Goal: Book appointment/travel/reservation

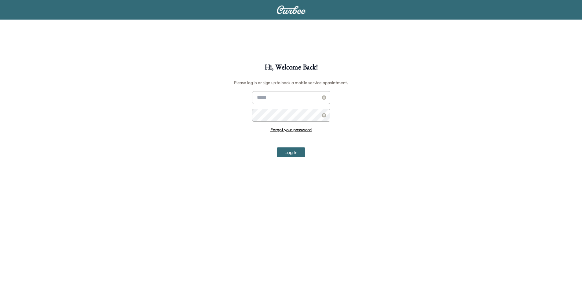
type input "**********"
click at [299, 151] on button "Log In" at bounding box center [291, 152] width 28 height 10
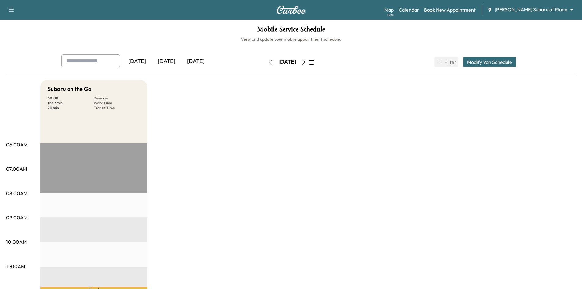
click at [476, 11] on link "Book New Appointment" at bounding box center [450, 9] width 52 height 7
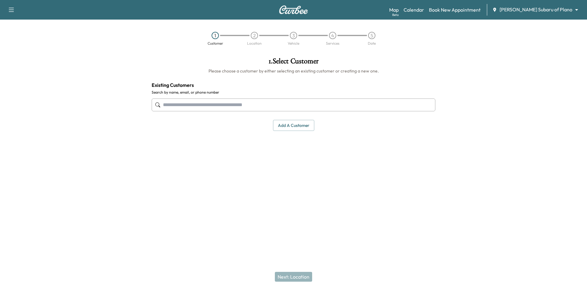
click at [317, 106] on input "text" at bounding box center [294, 104] width 284 height 13
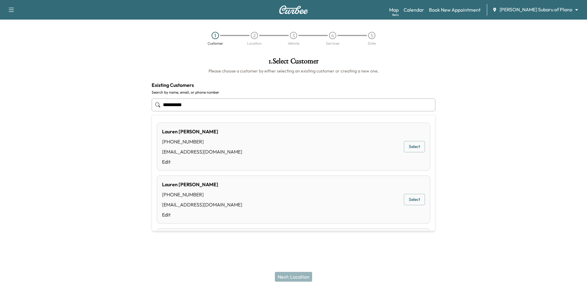
click at [407, 140] on div "[PERSON_NAME] [PHONE_NUMBER] [EMAIL_ADDRESS][DOMAIN_NAME] Edit Select" at bounding box center [293, 147] width 273 height 48
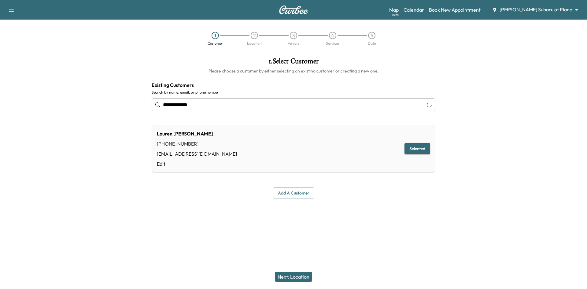
type input "**********"
click at [291, 279] on button "Next: Location" at bounding box center [293, 277] width 37 height 10
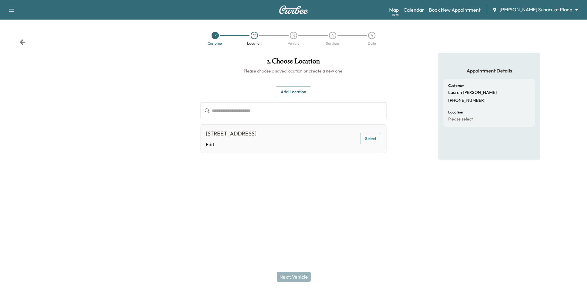
drag, startPoint x: 371, startPoint y: 137, endPoint x: 347, endPoint y: 154, distance: 29.3
click at [371, 139] on button "Select" at bounding box center [370, 138] width 21 height 11
click at [296, 279] on button "Next: Vehicle" at bounding box center [294, 277] width 34 height 10
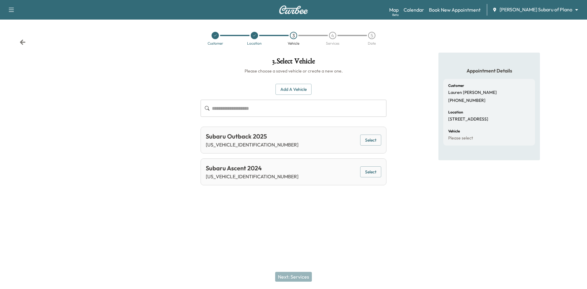
drag, startPoint x: 370, startPoint y: 142, endPoint x: 357, endPoint y: 155, distance: 18.6
click at [370, 142] on button "Select" at bounding box center [370, 140] width 21 height 11
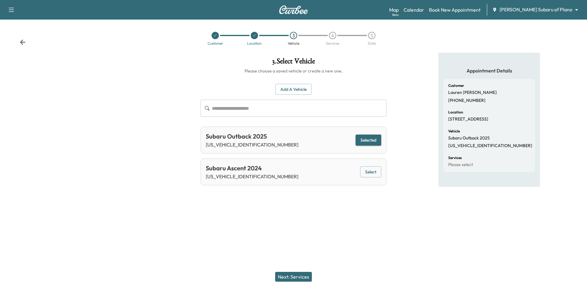
click at [304, 275] on button "Next: Services" at bounding box center [293, 277] width 37 height 10
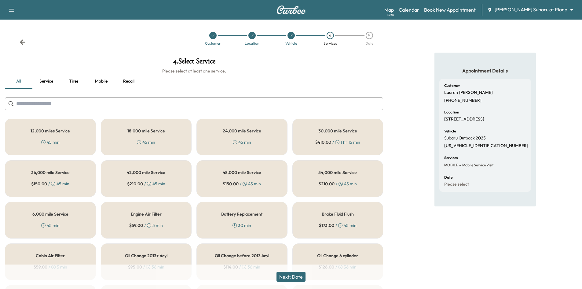
click at [58, 137] on div "12,000 miles Service 45 min" at bounding box center [50, 137] width 91 height 37
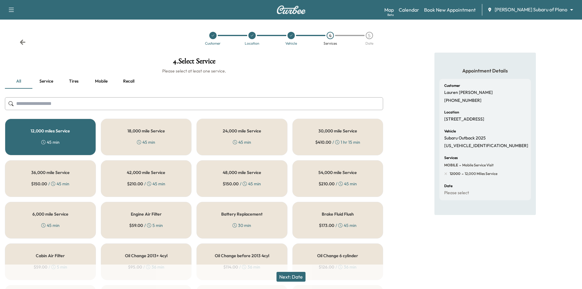
click at [127, 81] on button "Recall" at bounding box center [129, 81] width 28 height 15
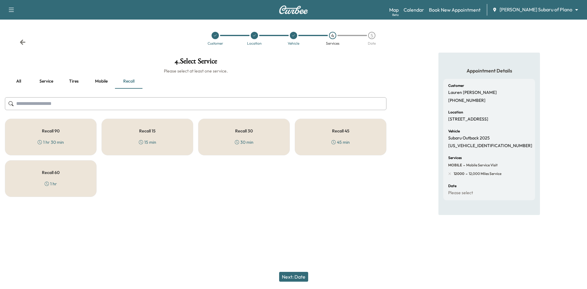
click at [249, 138] on div "Recall 30 30 min" at bounding box center [244, 137] width 92 height 37
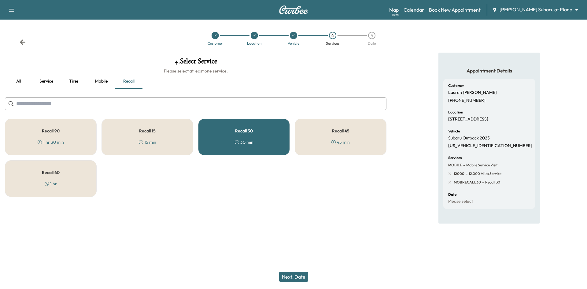
click at [288, 278] on button "Next: Date" at bounding box center [293, 277] width 29 height 10
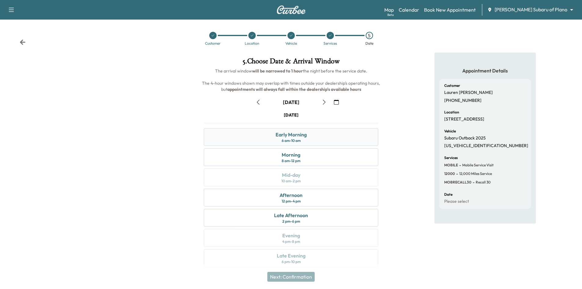
click at [310, 136] on div "Early Morning 6 am - 10 am" at bounding box center [291, 137] width 175 height 18
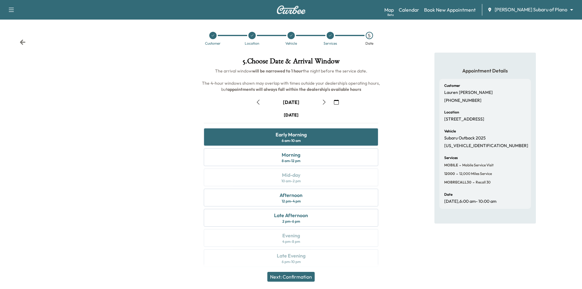
click at [284, 276] on button "Next: Confirmation" at bounding box center [291, 277] width 47 height 10
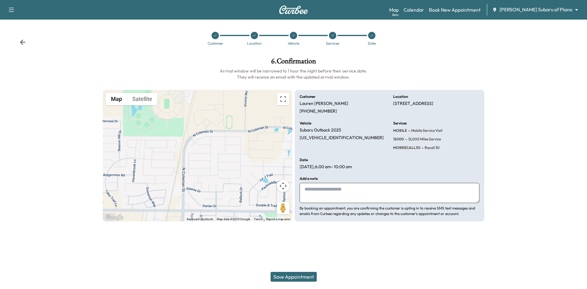
click at [308, 275] on button "Save Appointment" at bounding box center [294, 277] width 46 height 10
click at [334, 36] on icon at bounding box center [333, 36] width 4 height 4
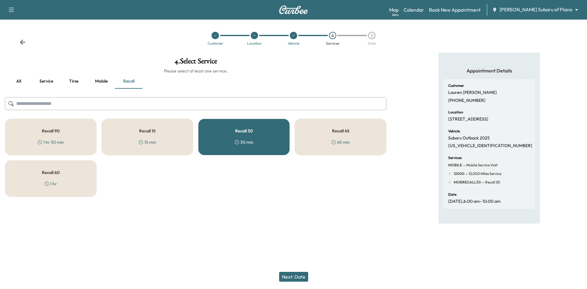
click at [177, 141] on div "Recall 15 15 min" at bounding box center [148, 137] width 92 height 37
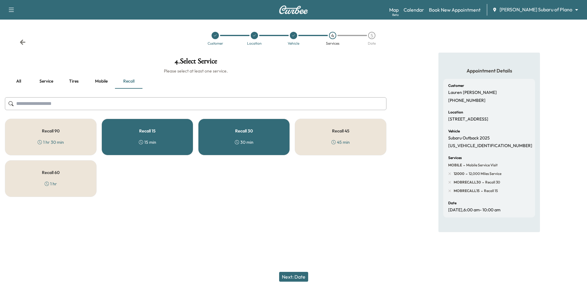
click at [238, 143] on icon at bounding box center [237, 142] width 4 height 4
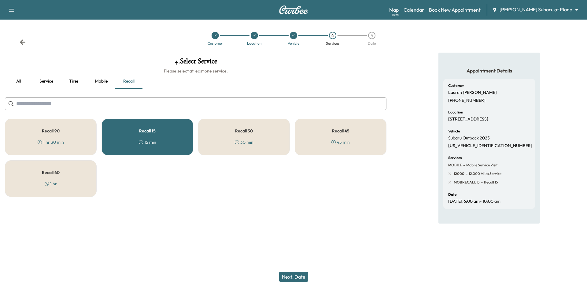
click at [300, 281] on button "Next: Date" at bounding box center [293, 277] width 29 height 10
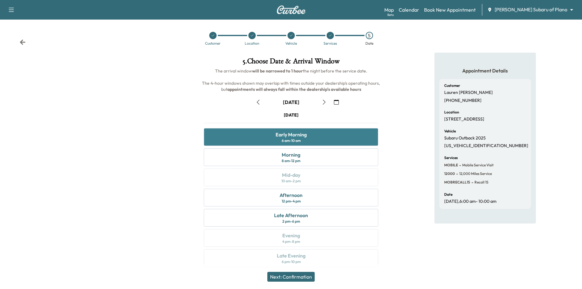
click at [316, 137] on div "Early Morning 6 am - 10 am" at bounding box center [291, 137] width 175 height 18
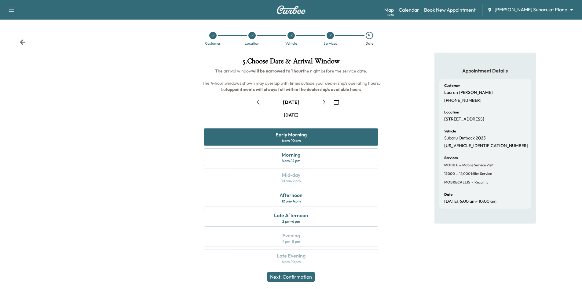
click at [307, 279] on button "Next: Confirmation" at bounding box center [291, 277] width 47 height 10
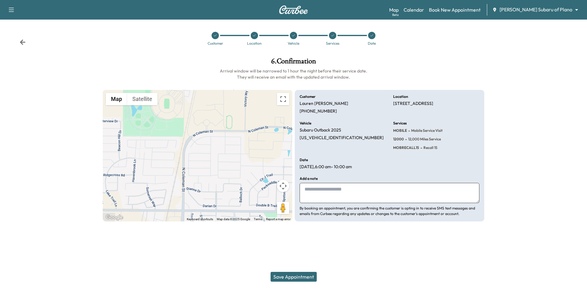
click at [293, 279] on button "Save Appointment" at bounding box center [294, 277] width 46 height 10
click at [328, 38] on div at bounding box center [332, 35] width 39 height 7
click at [332, 37] on icon at bounding box center [333, 36] width 4 height 4
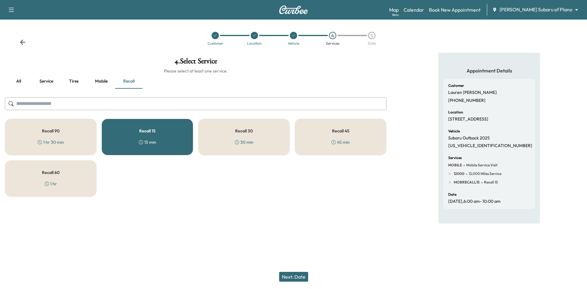
click at [164, 144] on div "Recall 15 15 min" at bounding box center [148, 137] width 92 height 37
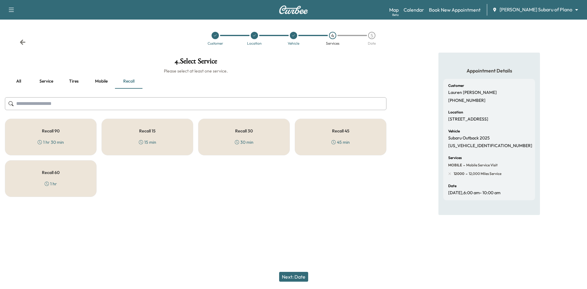
click at [297, 282] on div "Next: Date" at bounding box center [293, 276] width 587 height 24
click at [301, 278] on button "Next: Date" at bounding box center [293, 277] width 29 height 10
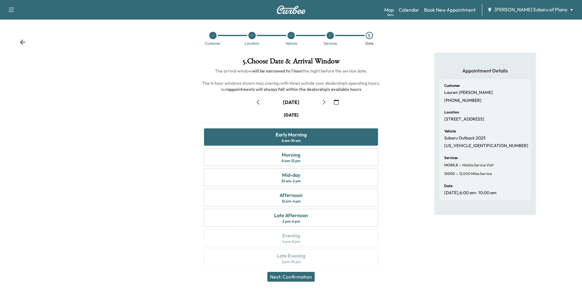
click at [305, 278] on button "Next: Confirmation" at bounding box center [291, 277] width 47 height 10
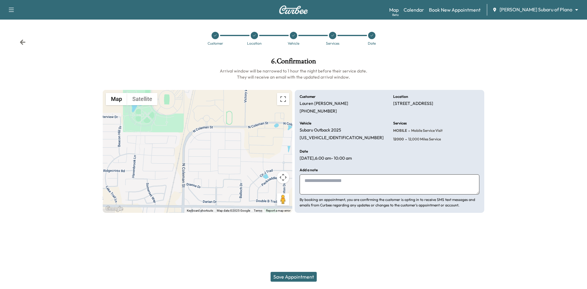
click at [310, 278] on button "Save Appointment" at bounding box center [294, 277] width 46 height 10
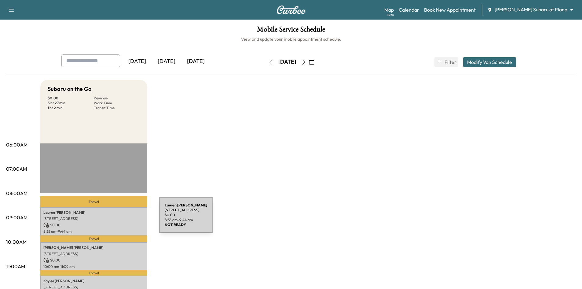
click at [113, 219] on p "[STREET_ADDRESS]" at bounding box center [93, 218] width 101 height 5
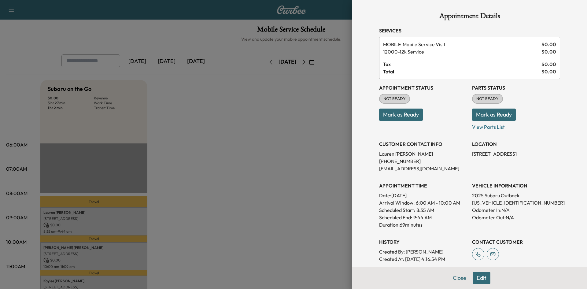
click at [477, 280] on button "Edit" at bounding box center [482, 278] width 18 height 12
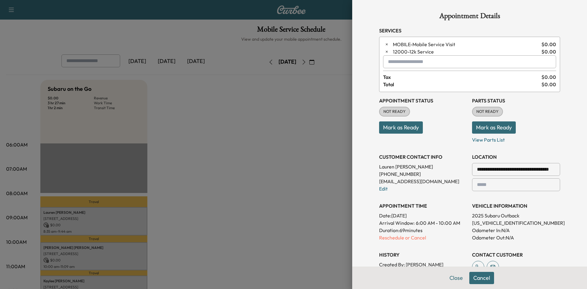
click at [414, 238] on p "Reschedule or Cancel" at bounding box center [423, 237] width 88 height 7
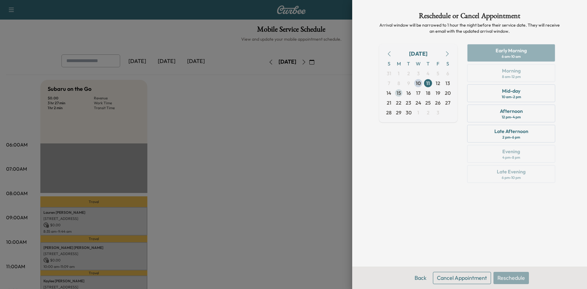
click at [401, 94] on span "15" at bounding box center [399, 93] width 10 height 10
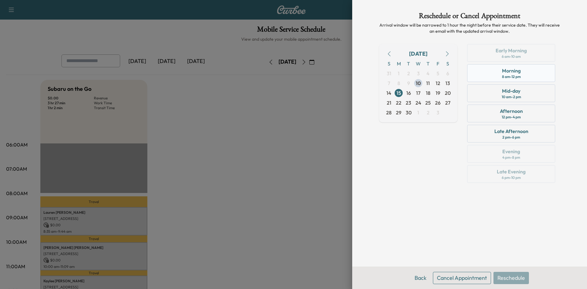
click at [547, 69] on div "Morning 8 am - 12 pm" at bounding box center [511, 73] width 88 height 18
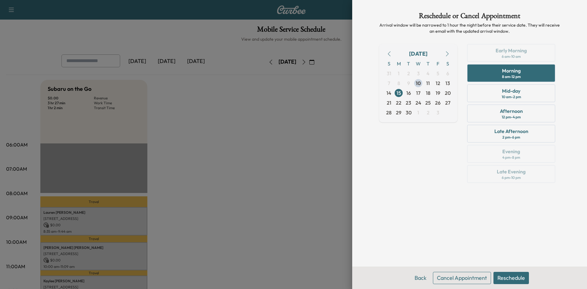
click at [511, 278] on button "Reschedule" at bounding box center [510, 278] width 35 height 12
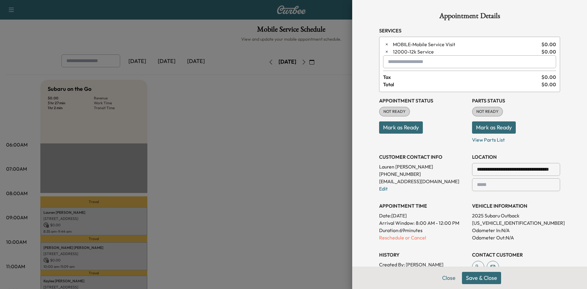
click at [486, 279] on button "Save & Close" at bounding box center [481, 278] width 39 height 12
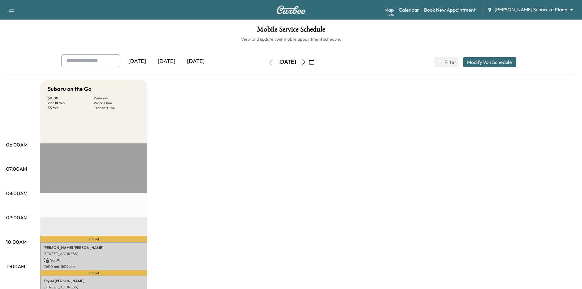
click at [306, 62] on icon "button" at bounding box center [303, 62] width 5 height 5
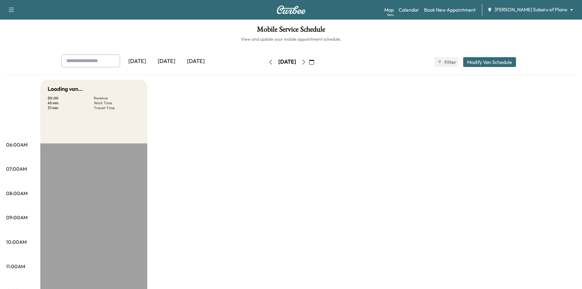
click at [306, 62] on icon "button" at bounding box center [303, 62] width 5 height 5
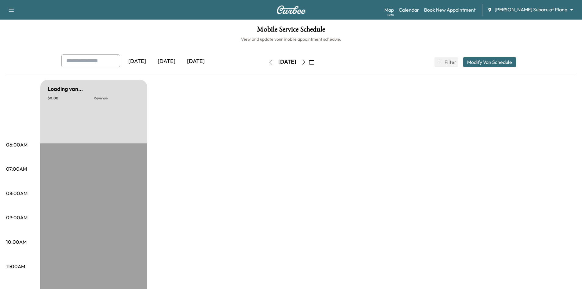
click at [306, 62] on icon "button" at bounding box center [303, 62] width 5 height 5
click at [305, 62] on icon "button" at bounding box center [303, 62] width 3 height 5
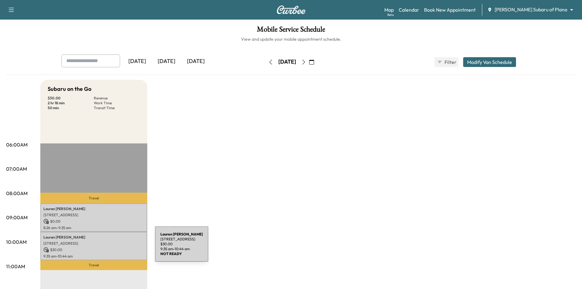
click at [109, 248] on p "$ 30.00" at bounding box center [93, 250] width 101 height 6
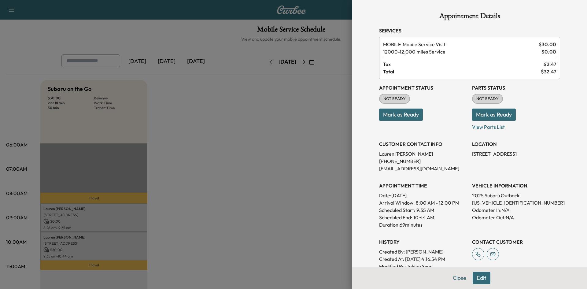
click at [506, 52] on span "12000 - 12,000 miles Service" at bounding box center [461, 51] width 156 height 7
click at [473, 281] on button "Edit" at bounding box center [482, 278] width 18 height 12
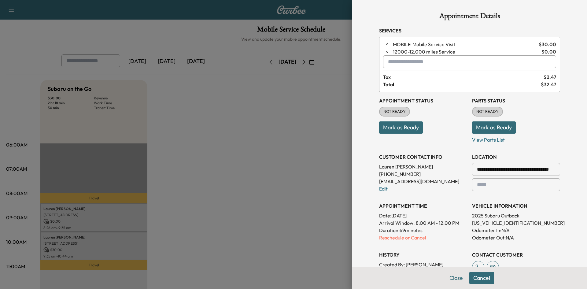
click at [393, 62] on input "text" at bounding box center [469, 61] width 173 height 13
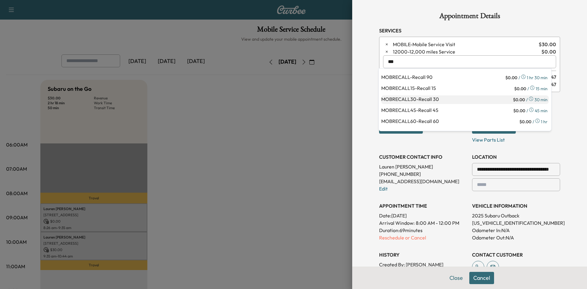
click at [393, 98] on p "MOBRECALL30 - Recall 30" at bounding box center [446, 99] width 131 height 9
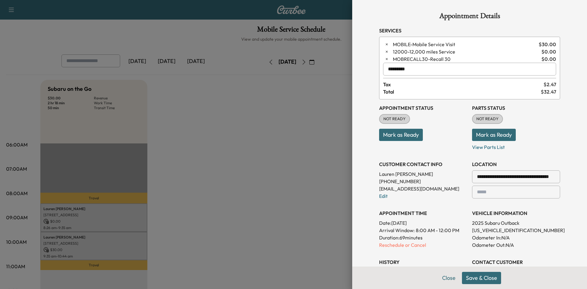
type input "*********"
click at [474, 278] on button "Save & Close" at bounding box center [481, 278] width 39 height 12
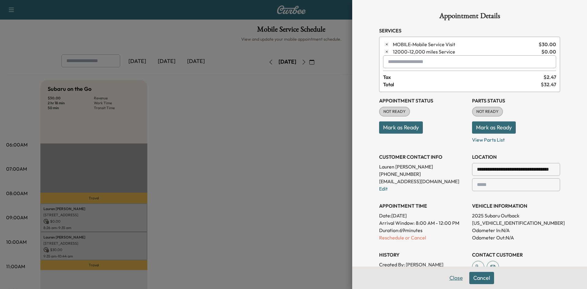
click at [454, 278] on button "Close" at bounding box center [455, 278] width 21 height 12
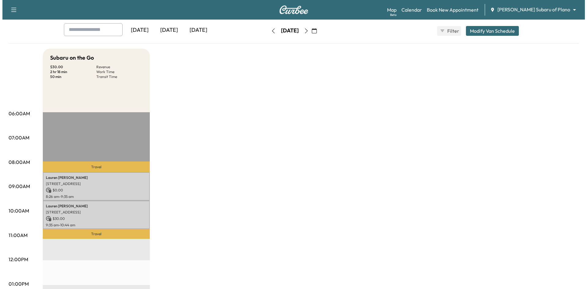
scroll to position [31, 0]
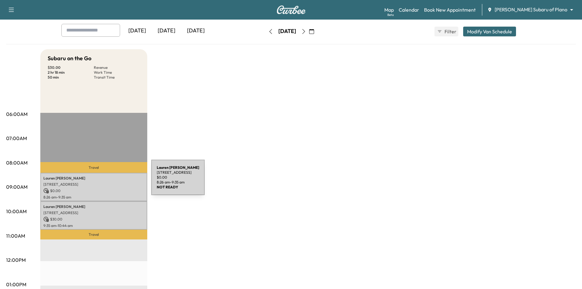
click at [105, 182] on p "[STREET_ADDRESS]" at bounding box center [93, 184] width 101 height 5
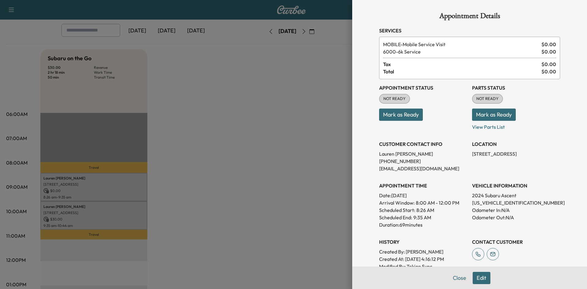
click at [476, 201] on p "[US_VEHICLE_IDENTIFICATION_NUMBER]" at bounding box center [516, 202] width 88 height 7
copy p "[US_VEHICLE_IDENTIFICATION_NUMBER]"
click at [266, 118] on div at bounding box center [293, 144] width 587 height 289
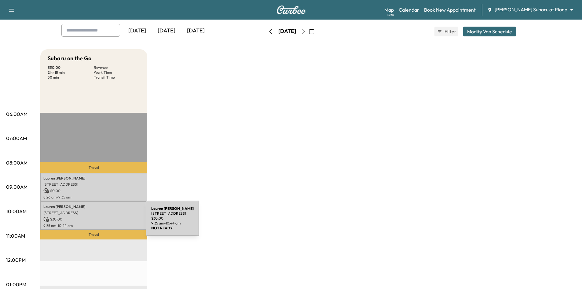
click at [100, 223] on p "9:35 am - 10:44 am" at bounding box center [93, 225] width 101 height 5
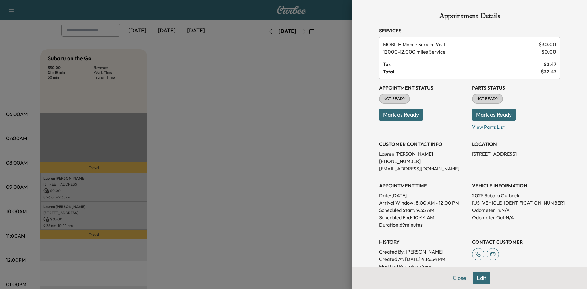
click at [486, 203] on p "[US_VEHICLE_IDENTIFICATION_NUMBER]" at bounding box center [516, 202] width 88 height 7
copy p "[US_VEHICLE_IDENTIFICATION_NUMBER]"
click at [131, 217] on div at bounding box center [293, 144] width 587 height 289
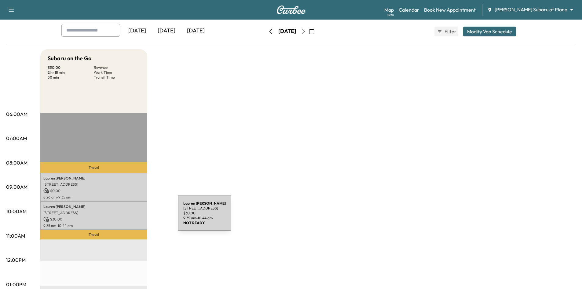
click at [133, 217] on p "$ 30.00" at bounding box center [93, 219] width 101 height 6
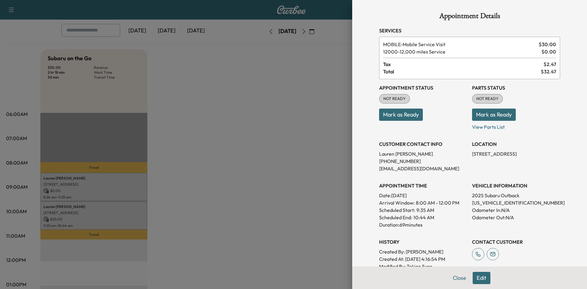
click at [119, 177] on div at bounding box center [293, 144] width 587 height 289
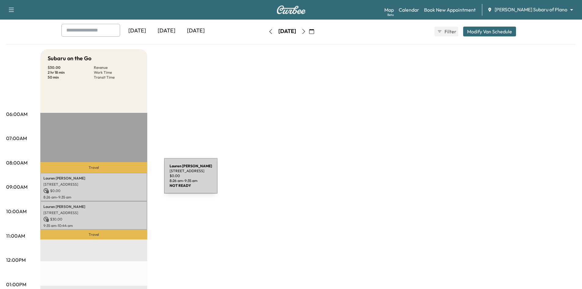
click at [118, 179] on p "[PERSON_NAME]" at bounding box center [93, 178] width 101 height 5
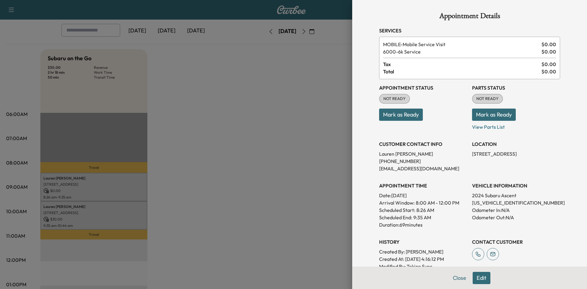
click at [118, 215] on div at bounding box center [293, 144] width 587 height 289
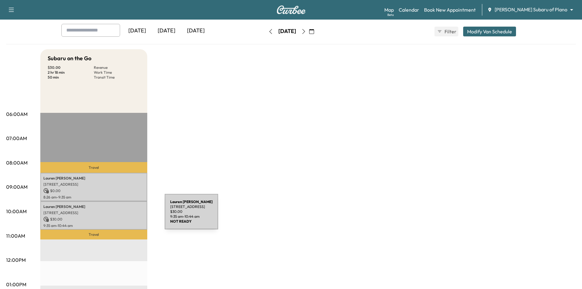
click at [119, 216] on p "$ 30.00" at bounding box center [93, 219] width 101 height 6
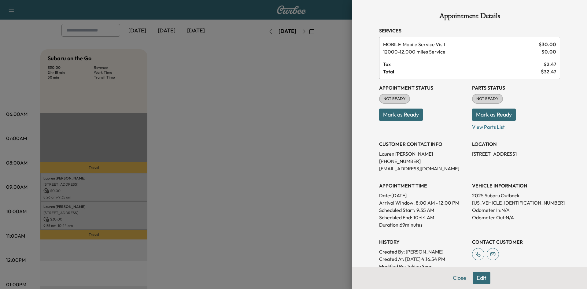
drag, startPoint x: 477, startPoint y: 279, endPoint x: 484, endPoint y: 264, distance: 16.6
click at [477, 279] on button "Edit" at bounding box center [482, 278] width 18 height 12
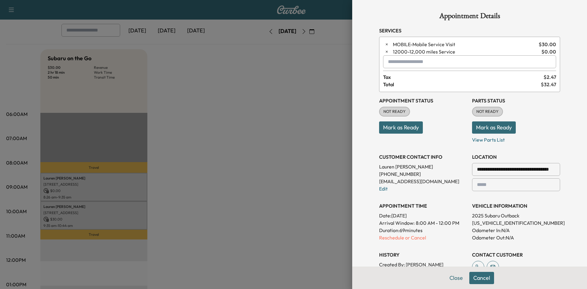
click at [397, 66] on input "text" at bounding box center [469, 61] width 173 height 13
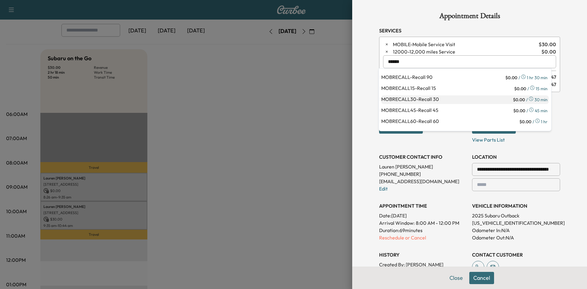
click at [441, 103] on p "MOBRECALL30 - Recall 30" at bounding box center [446, 99] width 131 height 9
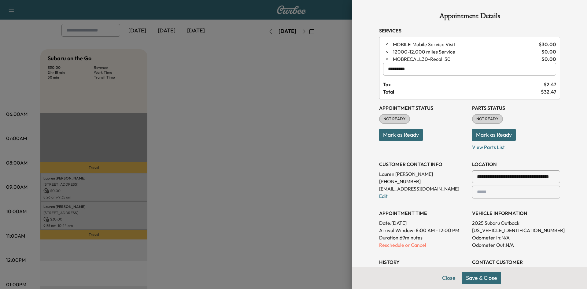
type input "*********"
click at [476, 276] on button "Save & Close" at bounding box center [481, 278] width 39 height 12
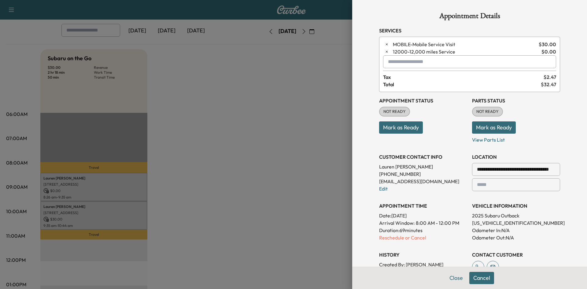
click at [449, 278] on button "Close" at bounding box center [455, 278] width 21 height 12
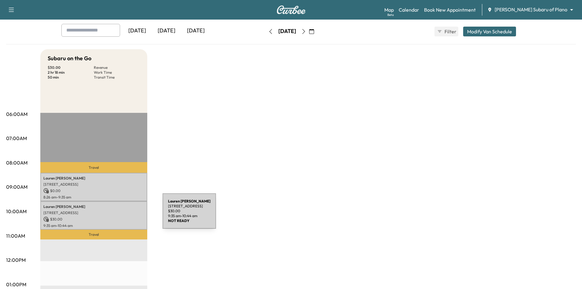
click at [117, 215] on div "[PERSON_NAME] [STREET_ADDRESS] $ 30.00 9:35 am - 10:44 am" at bounding box center [93, 215] width 107 height 28
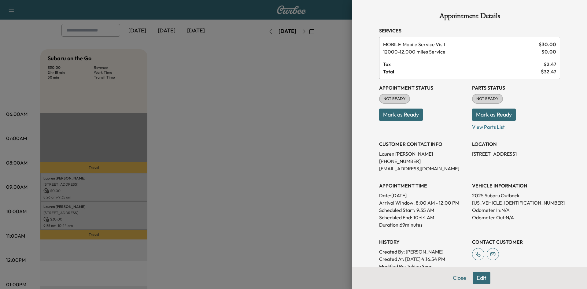
drag, startPoint x: 472, startPoint y: 274, endPoint x: 468, endPoint y: 269, distance: 6.2
click at [473, 274] on button "Edit" at bounding box center [482, 278] width 18 height 12
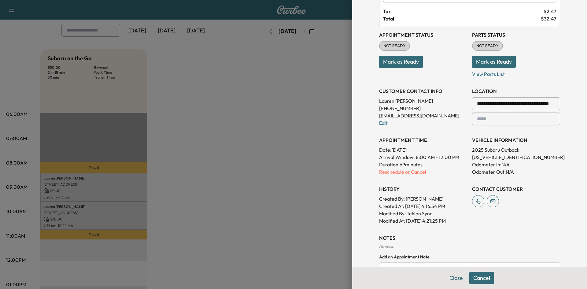
scroll to position [121, 0]
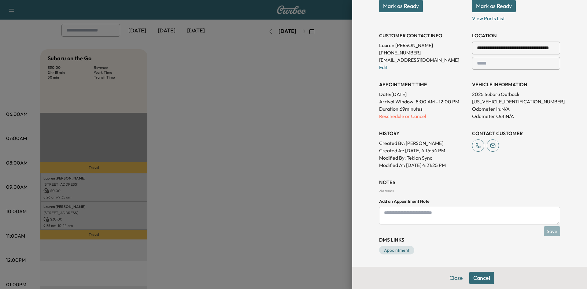
click at [428, 220] on textarea at bounding box center [469, 216] width 181 height 18
paste textarea "**********"
type textarea "**********"
drag, startPoint x: 548, startPoint y: 232, endPoint x: 542, endPoint y: 234, distance: 6.0
click at [548, 232] on button "Save" at bounding box center [552, 231] width 16 height 10
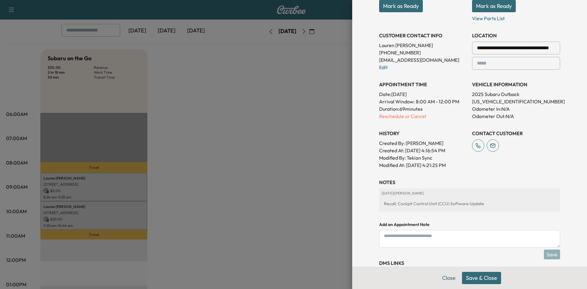
click at [487, 281] on button "Save & Close" at bounding box center [481, 278] width 39 height 12
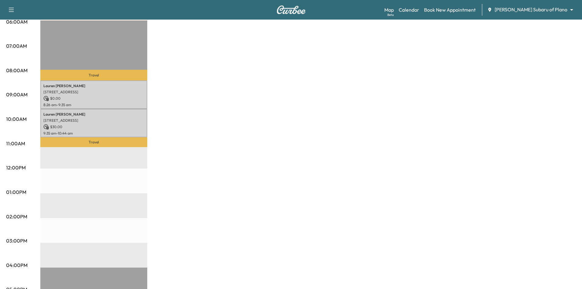
scroll to position [122, 0]
click at [530, 11] on body "Support Log Out Map Beta Calendar Book New Appointment [PERSON_NAME] Subaru of …" at bounding box center [291, 22] width 582 height 289
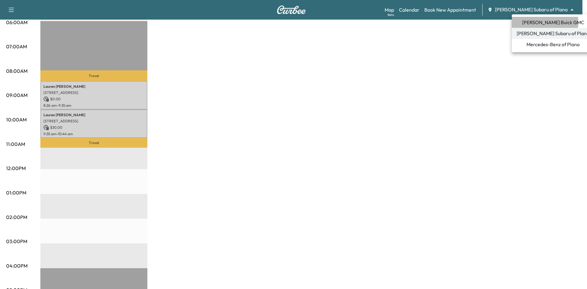
click at [544, 23] on span "[PERSON_NAME] Buick GMC" at bounding box center [553, 22] width 62 height 7
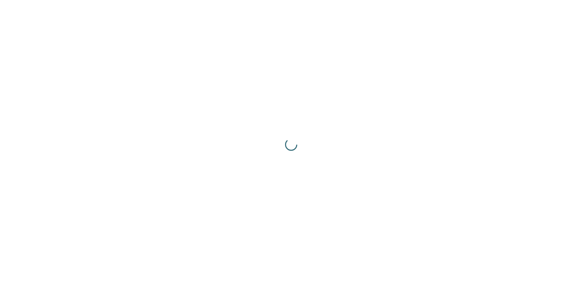
scroll to position [0, 0]
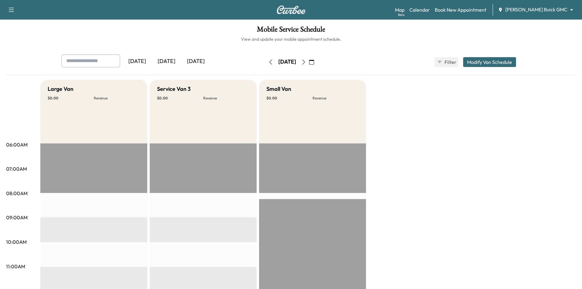
click at [220, 62] on div "[DATE] [DATE] [DATE]" at bounding box center [153, 61] width 184 height 15
click at [199, 62] on div "[DATE]" at bounding box center [195, 61] width 29 height 14
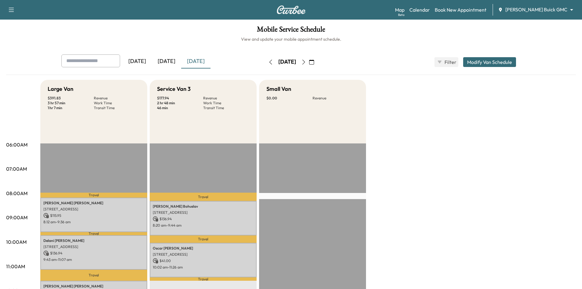
click at [306, 61] on icon "button" at bounding box center [303, 62] width 5 height 5
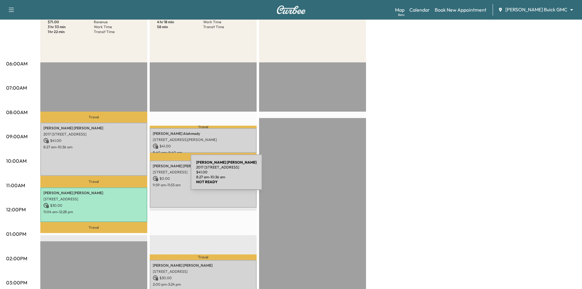
scroll to position [92, 0]
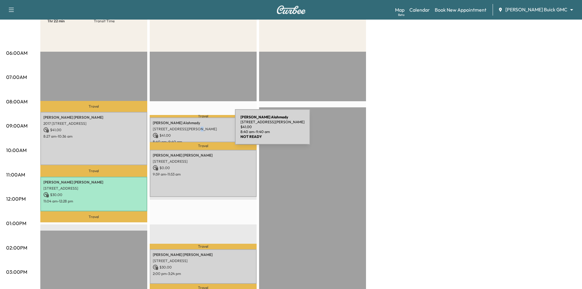
click at [190, 130] on p "[STREET_ADDRESS][PERSON_NAME]" at bounding box center [203, 129] width 101 height 5
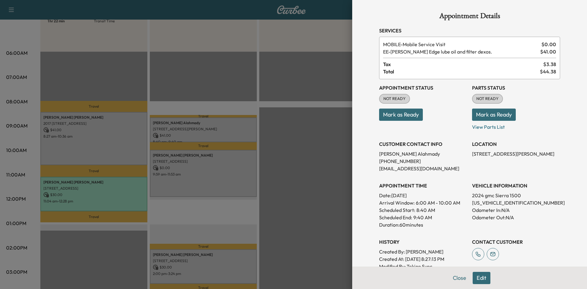
click at [325, 79] on div at bounding box center [293, 144] width 587 height 289
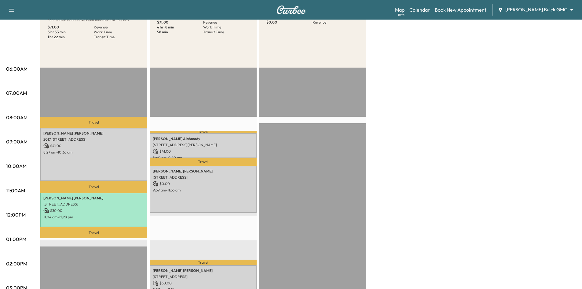
scroll to position [122, 0]
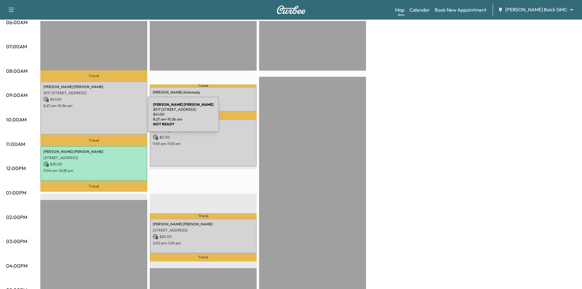
click at [102, 118] on div "[PERSON_NAME] 2017 [STREET_ADDRESS] $ 41.00 8:27 am - 10:36 am" at bounding box center [93, 107] width 107 height 53
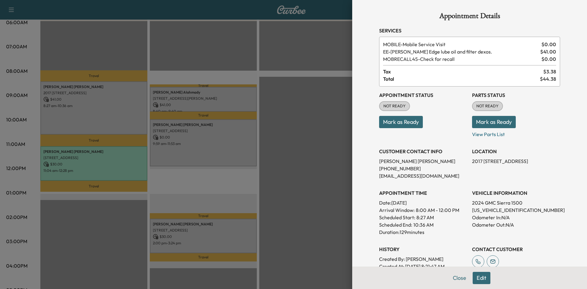
click at [218, 51] on div at bounding box center [293, 144] width 587 height 289
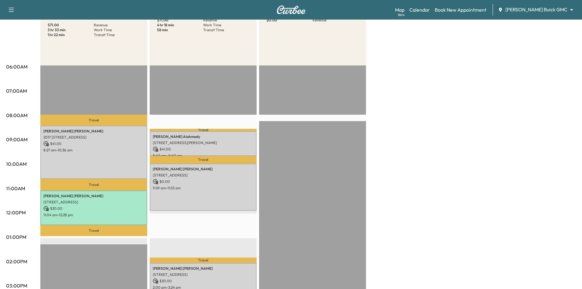
scroll to position [31, 0]
